Goal: Information Seeking & Learning: Find specific fact

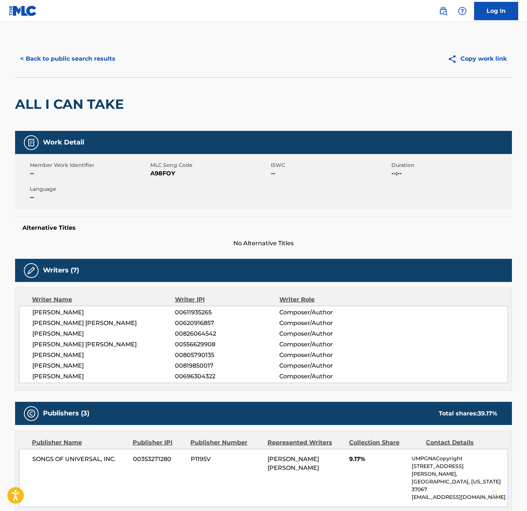
click at [80, 60] on button "< Back to public search results" at bounding box center [67, 59] width 105 height 18
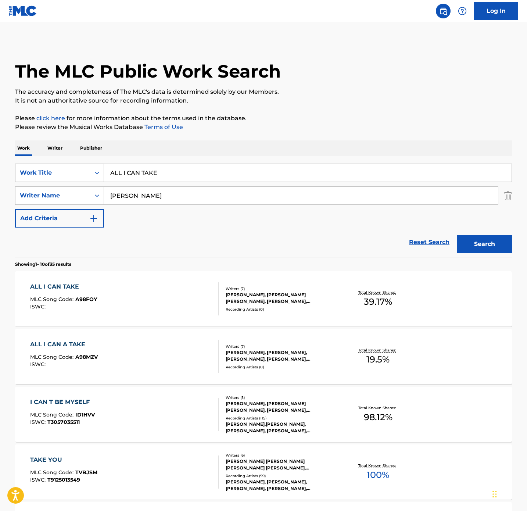
drag, startPoint x: 161, startPoint y: 168, endPoint x: 31, endPoint y: 171, distance: 130.2
click at [31, 171] on div "SearchWithCriteria6485b7d2-0862-4305-8301-01f107696d18 Work Title ALL I CAN TAKE" at bounding box center [263, 173] width 497 height 18
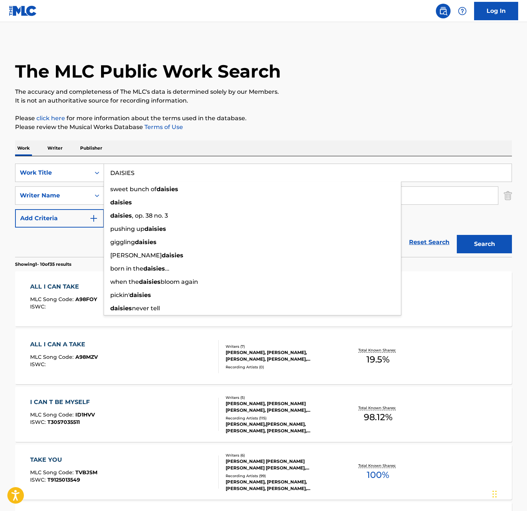
type input "DAISIES"
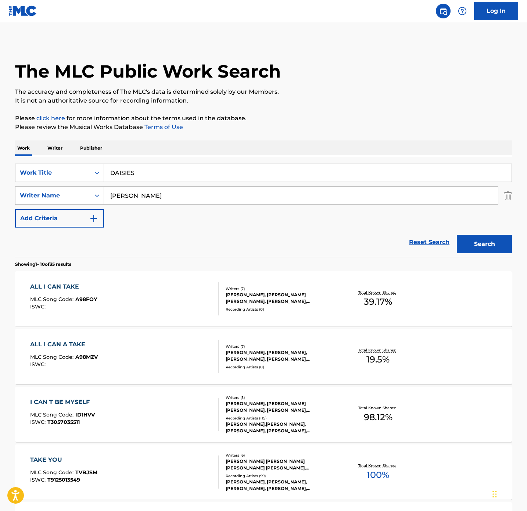
click at [360, 142] on div "Work Writer Publisher" at bounding box center [263, 147] width 497 height 15
drag, startPoint x: 150, startPoint y: 202, endPoint x: 43, endPoint y: 174, distance: 110.1
click at [43, 174] on div "SearchWithCriteria6485b7d2-0862-4305-8301-01f107696d18 Work Title DAISIES Searc…" at bounding box center [263, 196] width 497 height 64
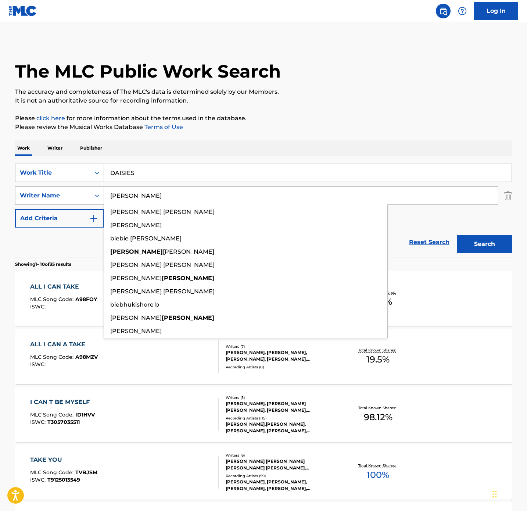
type input "[PERSON_NAME]"
click at [457, 235] on button "Search" at bounding box center [484, 244] width 55 height 18
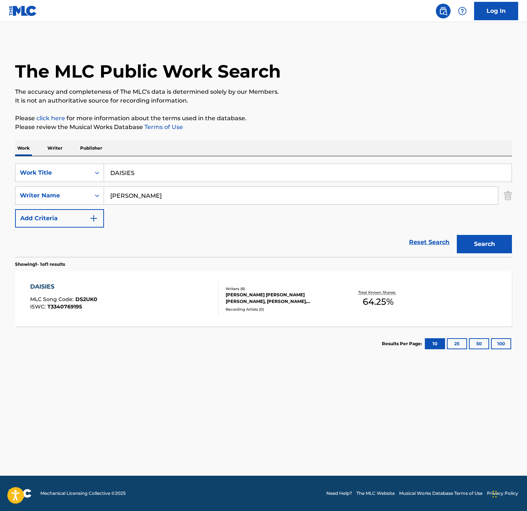
click at [171, 313] on div "DAISIES MLC Song Code : DS2UK0 ISWC : T3340769195" at bounding box center [124, 298] width 189 height 33
